Goal: Check status: Check status

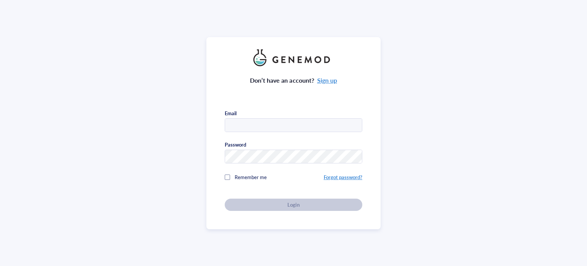
type input "joshua@antharistherapeutics.com"
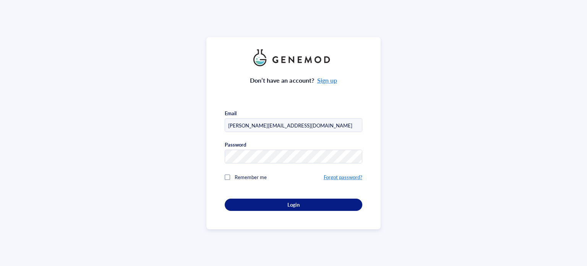
click at [269, 203] on div "Login" at bounding box center [293, 204] width 113 height 7
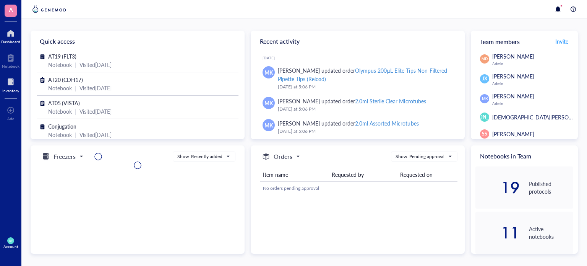
click at [0, 85] on div "Inventory" at bounding box center [10, 84] width 21 height 21
click at [16, 87] on div at bounding box center [10, 82] width 17 height 12
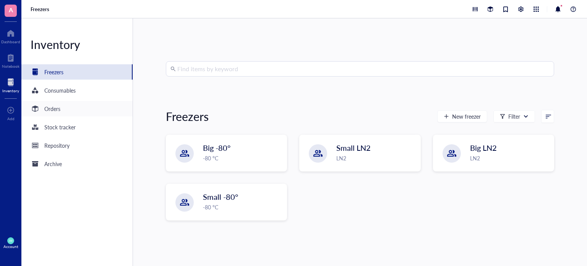
click at [60, 111] on div "Orders" at bounding box center [52, 108] width 16 height 8
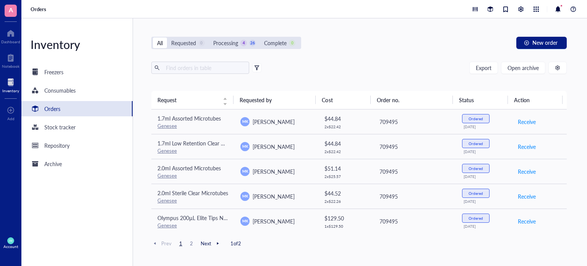
click at [191, 243] on span "2" at bounding box center [191, 243] width 9 height 7
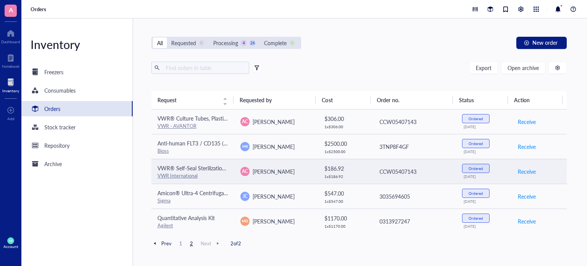
scroll to position [3, 0]
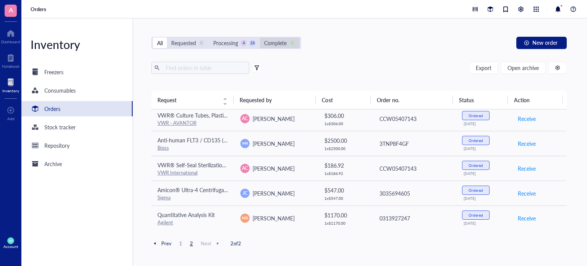
click at [268, 42] on div "Complete" at bounding box center [275, 43] width 23 height 8
click at [260, 37] on input "Complete 0" at bounding box center [260, 37] width 0 height 0
click at [202, 44] on div "0" at bounding box center [201, 43] width 6 height 6
click at [167, 37] on input "Requested 0" at bounding box center [167, 37] width 0 height 0
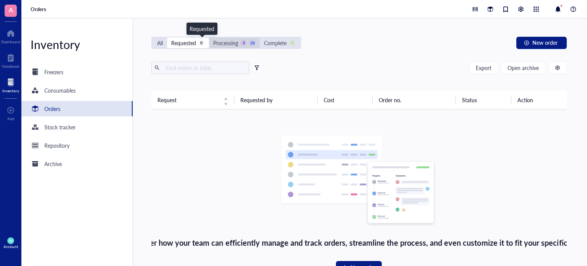
click at [231, 44] on div "Processing" at bounding box center [225, 43] width 25 height 8
click at [209, 37] on input "Processing 4 26" at bounding box center [209, 37] width 0 height 0
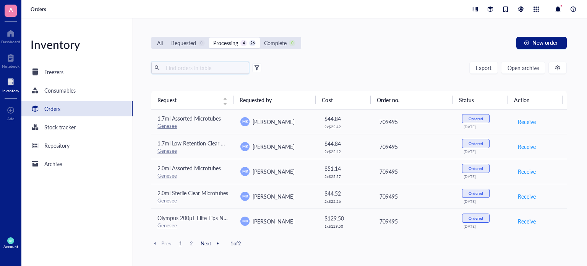
click at [173, 70] on input "text" at bounding box center [204, 67] width 83 height 11
click at [81, 130] on div "Stock tracker" at bounding box center [76, 126] width 111 height 15
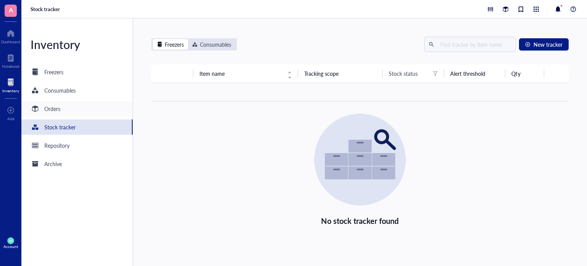
click at [83, 114] on div "Orders" at bounding box center [76, 108] width 111 height 15
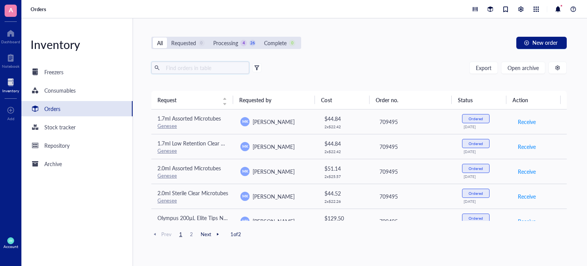
click at [205, 67] on input "text" at bounding box center [204, 67] width 83 height 11
type input "t"
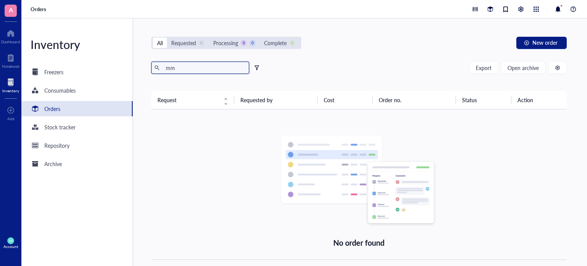
type input "m"
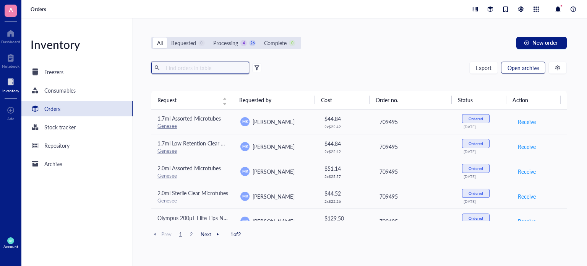
click at [529, 72] on button "Open archive" at bounding box center [523, 68] width 44 height 12
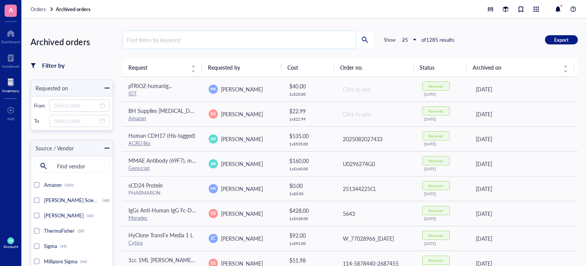
click at [225, 44] on input "search" at bounding box center [239, 40] width 233 height 18
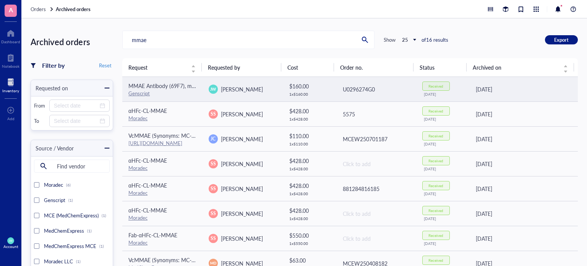
click at [209, 92] on span "JW" at bounding box center [213, 88] width 9 height 9
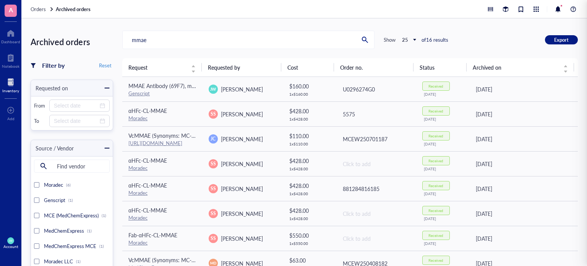
drag, startPoint x: 272, startPoint y: 42, endPoint x: 96, endPoint y: 37, distance: 176.3
click at [96, 37] on div "Archived orders Filter by Reset Requested on From To Source / Vendor Find vendo…" at bounding box center [304, 141] width 566 height 247
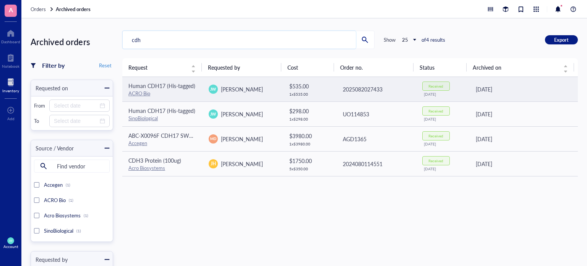
type input "cdh"
click at [244, 79] on td "[PERSON_NAME]" at bounding box center [243, 89] width 80 height 25
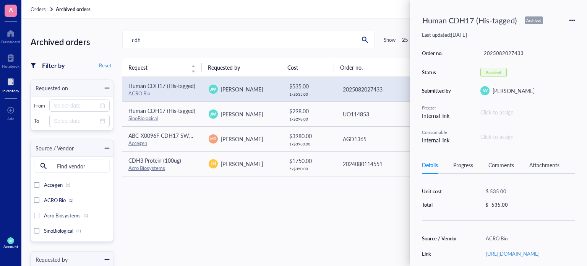
scroll to position [28, 0]
click at [471, 160] on div "Details Progress Comments Attachments" at bounding box center [498, 164] width 153 height 17
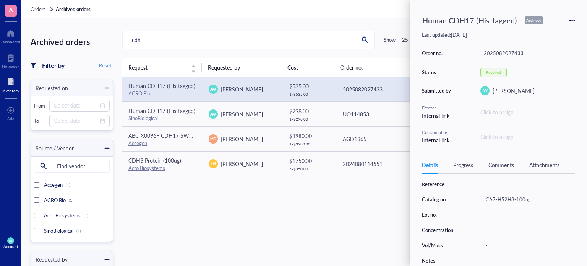
scroll to position [128, 0]
click at [495, 169] on div "Details Progress Comments Attachments" at bounding box center [498, 164] width 153 height 17
click at [495, 167] on div "Comments" at bounding box center [502, 165] width 26 height 8
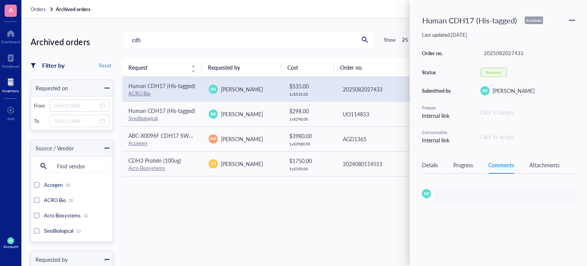
scroll to position [0, 0]
click at [476, 165] on div "Details Progress Comments Attachments" at bounding box center [498, 164] width 153 height 17
click at [471, 165] on div "Progress" at bounding box center [463, 165] width 20 height 8
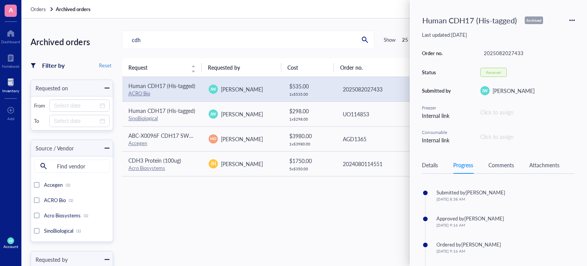
click at [532, 164] on div "Attachments" at bounding box center [545, 165] width 30 height 8
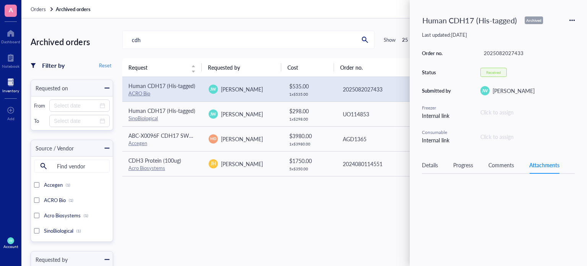
click at [470, 163] on div "Progress" at bounding box center [463, 165] width 20 height 8
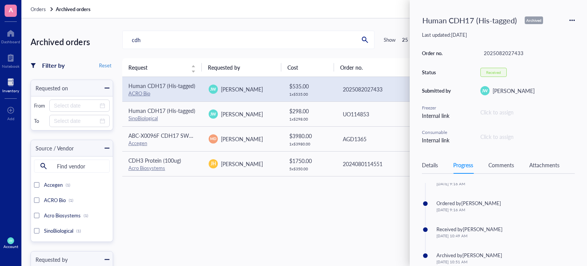
scroll to position [51, 0]
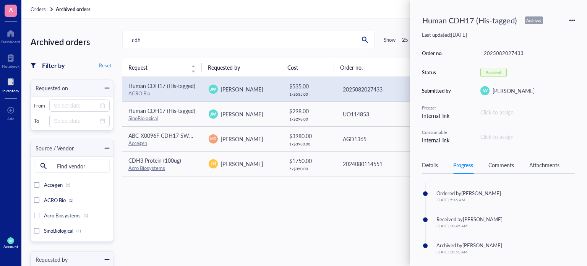
click at [430, 164] on div "Details" at bounding box center [430, 165] width 16 height 8
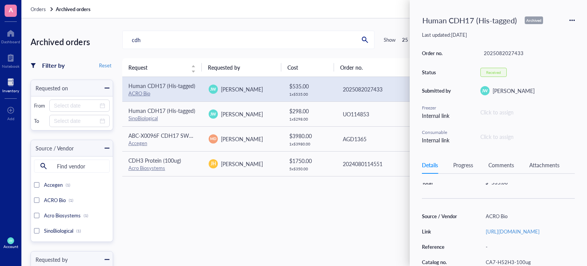
scroll to position [0, 0]
click at [268, 219] on div "Request Requested by Cost Order no. Status Archived on Human CDH17 (His-tagged)…" at bounding box center [350, 208] width 456 height 300
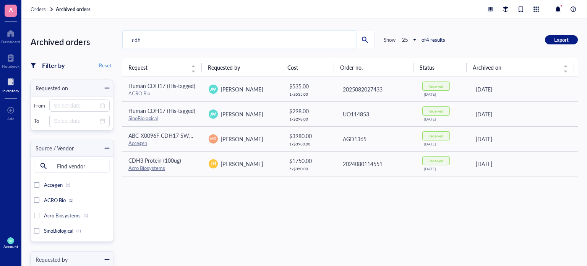
drag, startPoint x: 161, startPoint y: 43, endPoint x: 78, endPoint y: 24, distance: 85.1
click at [78, 24] on div "Archived orders Filter by Reset Requested on From To Source / Vendor Find vendo…" at bounding box center [304, 141] width 566 height 247
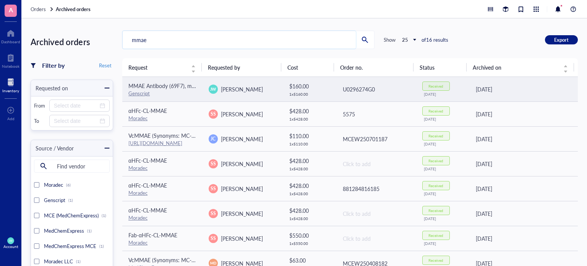
type input "mmae"
click at [196, 97] on td "MMAE Antibody (69F7), mAb, Mouse Genscript" at bounding box center [162, 89] width 80 height 25
